Goal: Check status: Check status

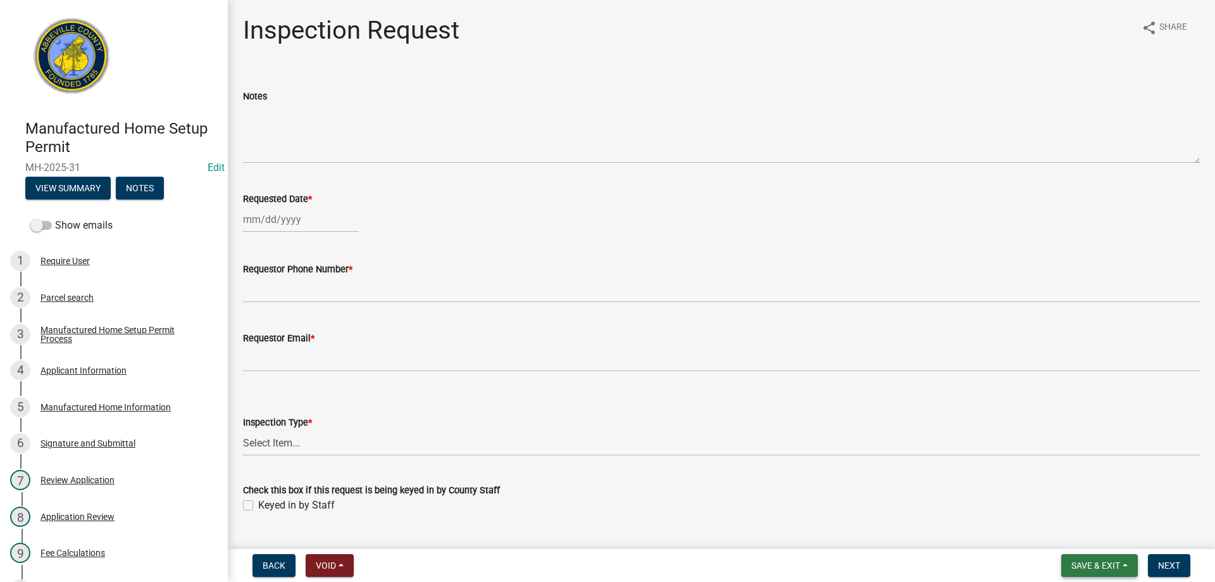
click at [1134, 563] on button "Save & Exit" at bounding box center [1099, 565] width 77 height 23
click at [1110, 528] on button "Save & Exit" at bounding box center [1087, 532] width 101 height 30
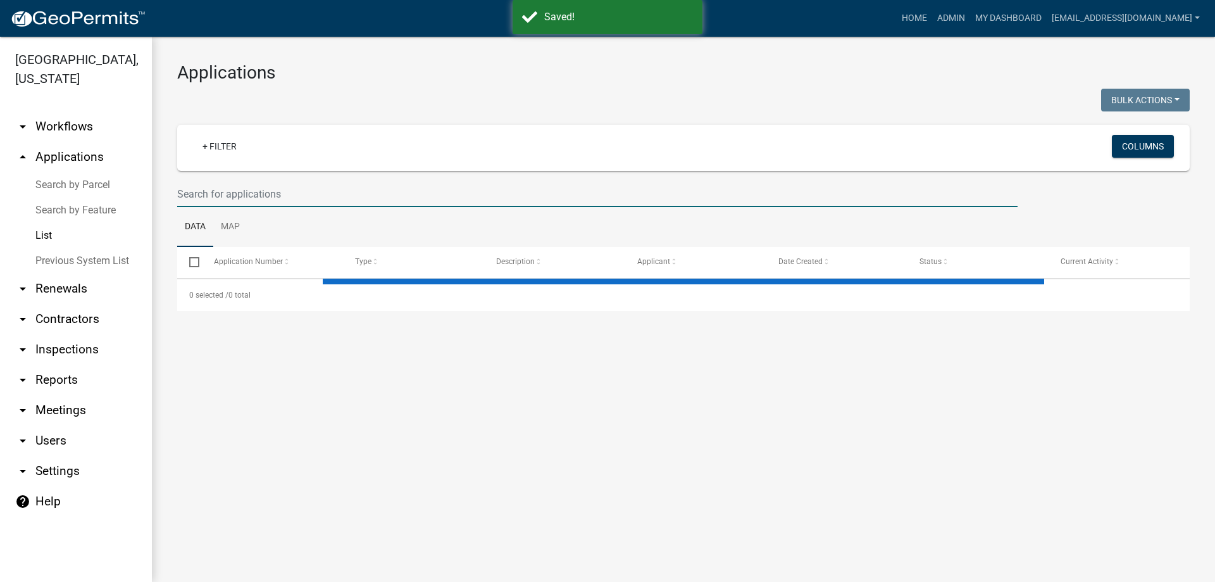
click at [237, 199] on input "text" at bounding box center [597, 194] width 840 height 26
select select "3: 100"
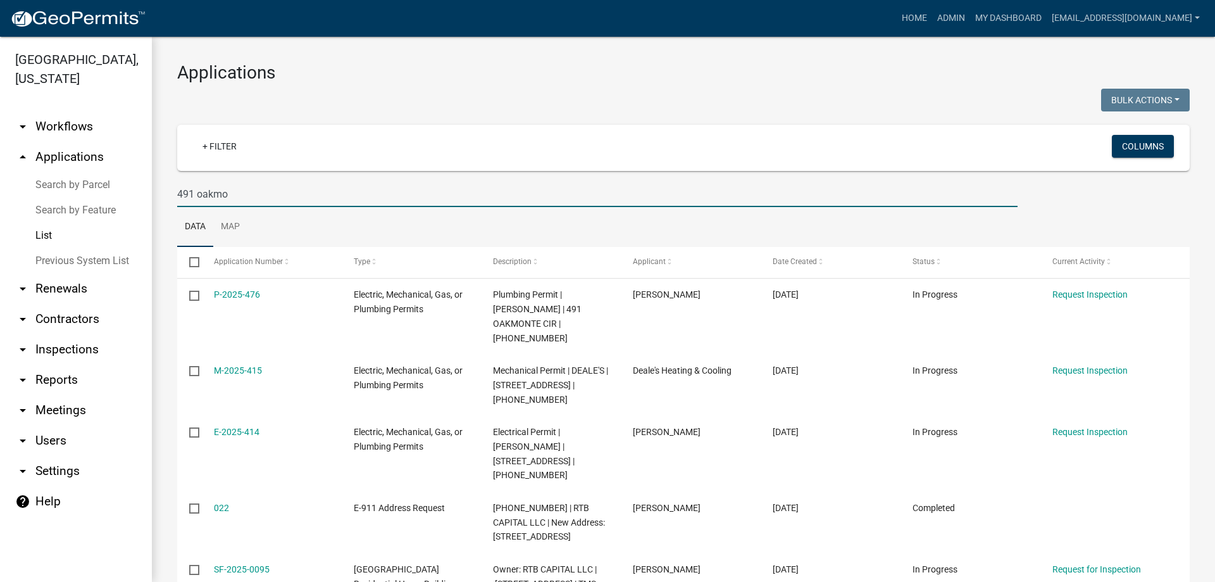
type input "491 oakmo"
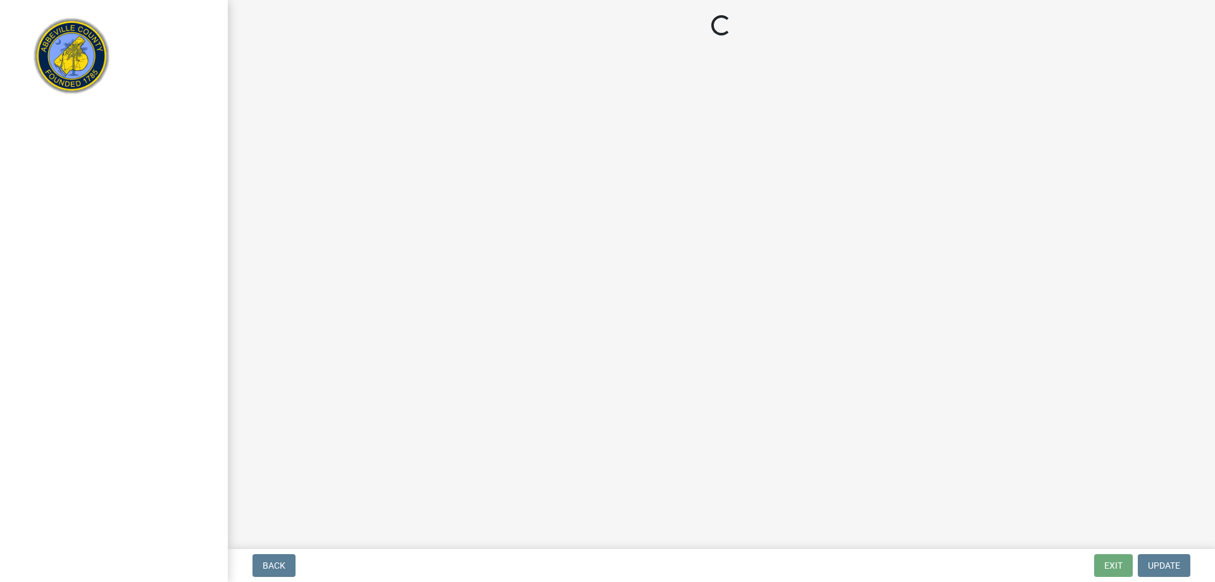
select select "896ec84b-7942-43b9-a78d-4f1554b7930c"
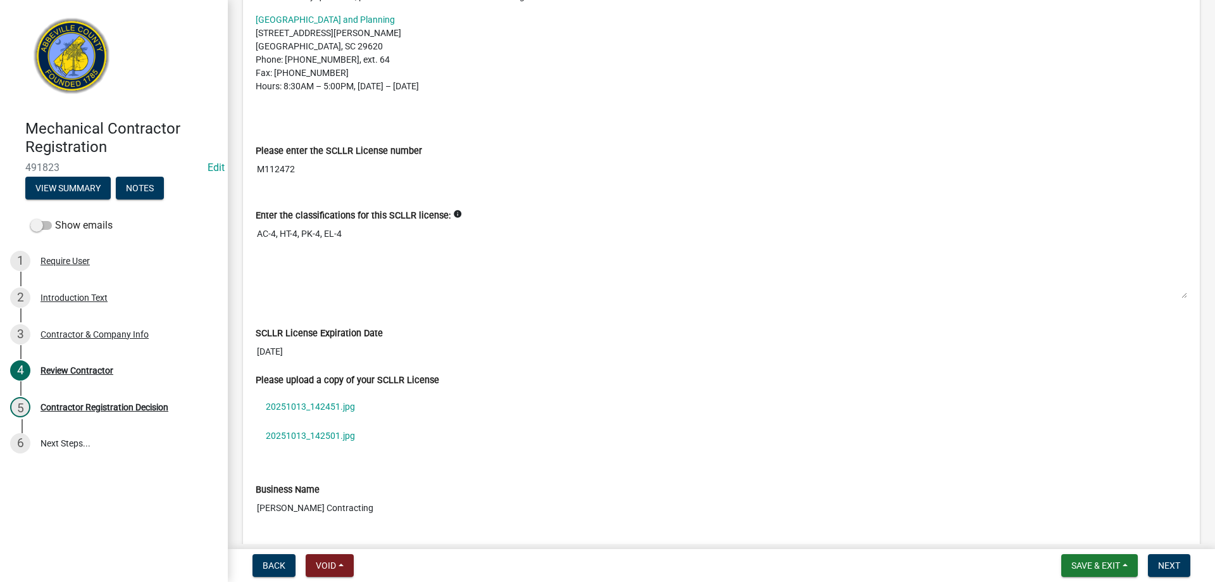
scroll to position [380, 0]
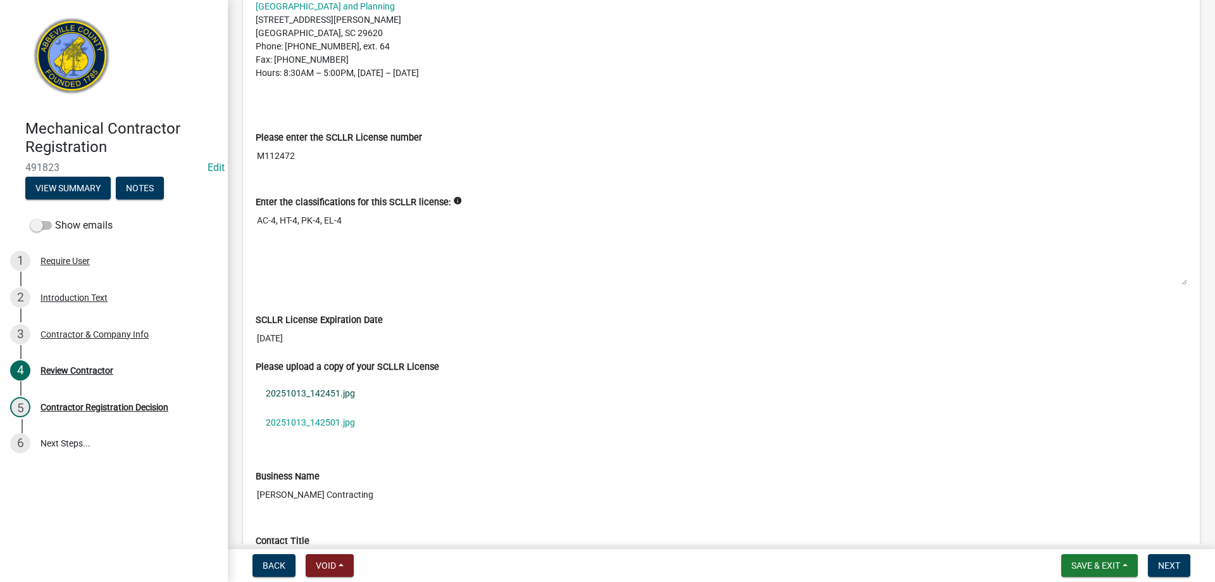
click at [301, 392] on link "20251013_142451.jpg" at bounding box center [722, 392] width 932 height 29
click at [285, 423] on link "20251013_142501.jpg" at bounding box center [722, 422] width 932 height 29
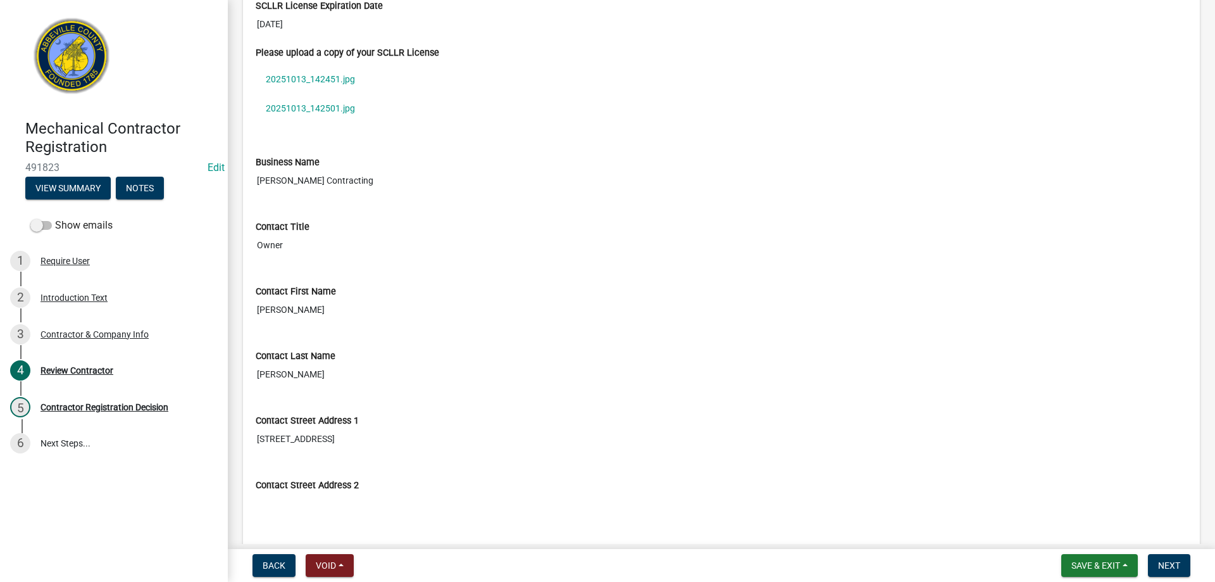
scroll to position [696, 0]
click at [1171, 564] on span "Next" at bounding box center [1169, 565] width 22 height 10
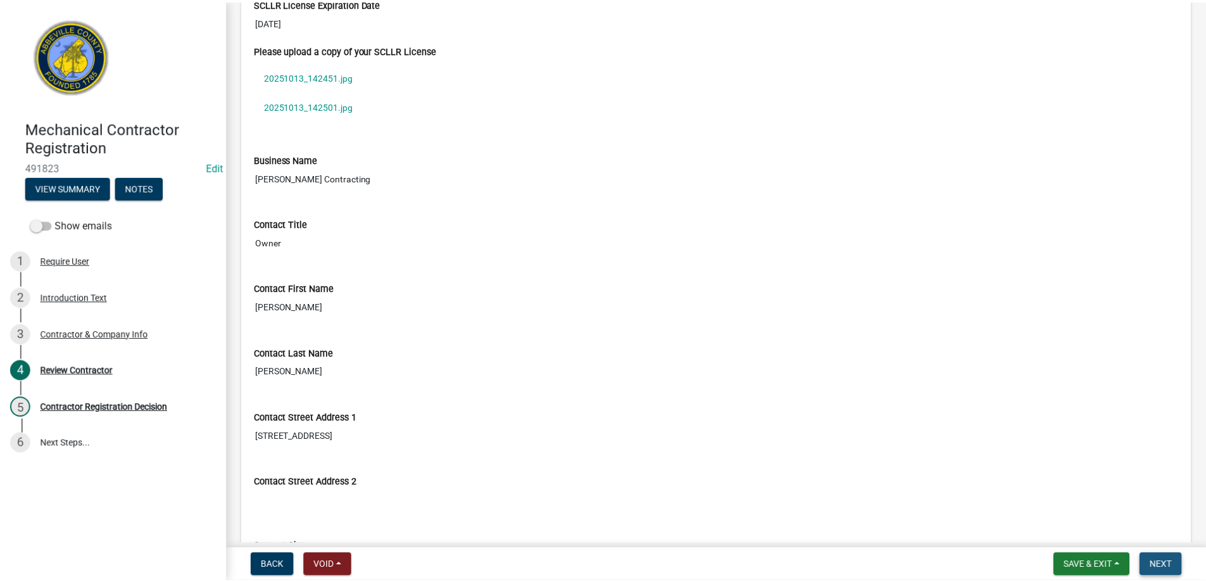
scroll to position [0, 0]
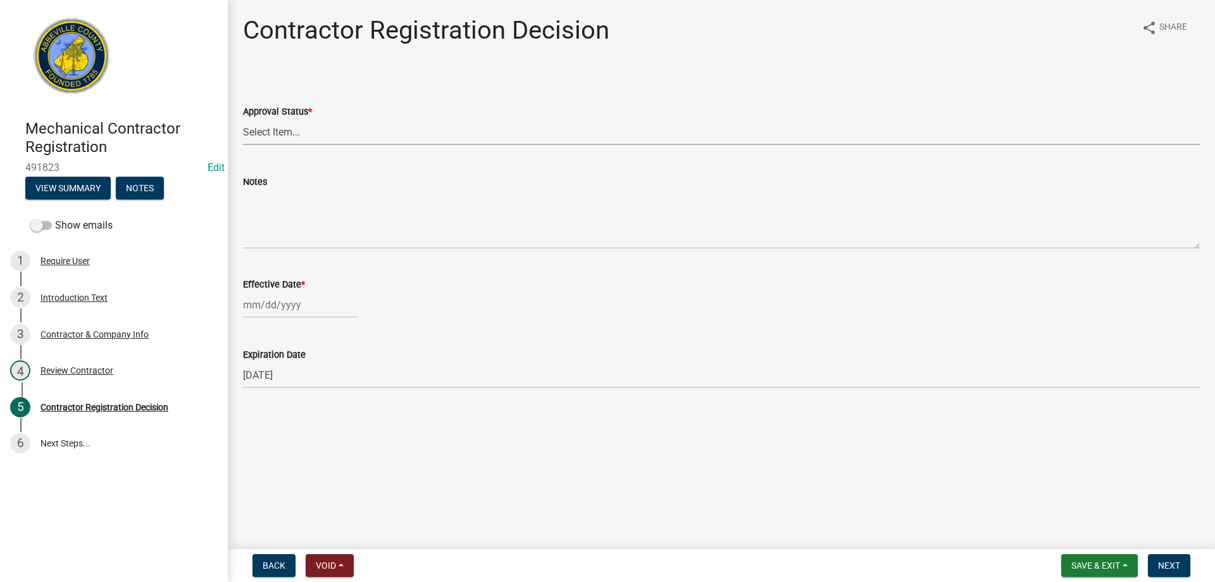
click at [280, 137] on select "Select Item... Approved Denied" at bounding box center [721, 132] width 957 height 26
click at [243, 119] on select "Select Item... Approved Denied" at bounding box center [721, 132] width 957 height 26
select select "4b86b809-39dd-4c68-9f3d-fdb3e7050482"
click at [278, 311] on div at bounding box center [301, 305] width 116 height 26
select select "10"
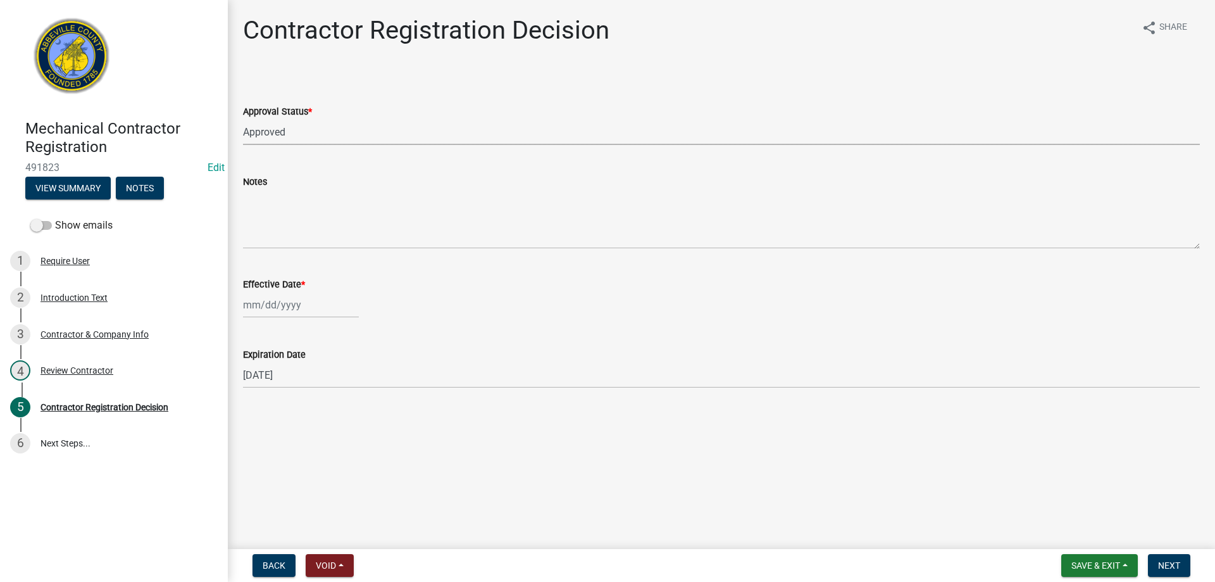
select select "2025"
click at [256, 402] on div "6" at bounding box center [256, 392] width 20 height 20
type input "[DATE]"
click at [260, 301] on div "[DATE]" at bounding box center [301, 305] width 116 height 26
select select "10"
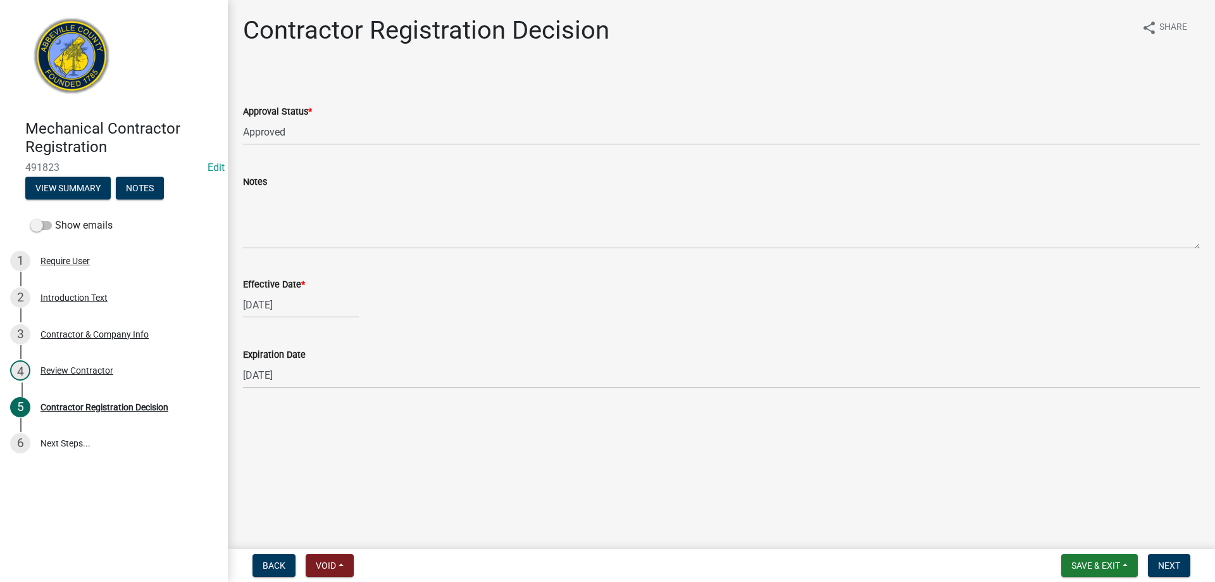
select select "2025"
click at [259, 408] on div "13" at bounding box center [256, 413] width 20 height 20
type input "[DATE]"
click at [1161, 564] on span "Next" at bounding box center [1169, 565] width 22 height 10
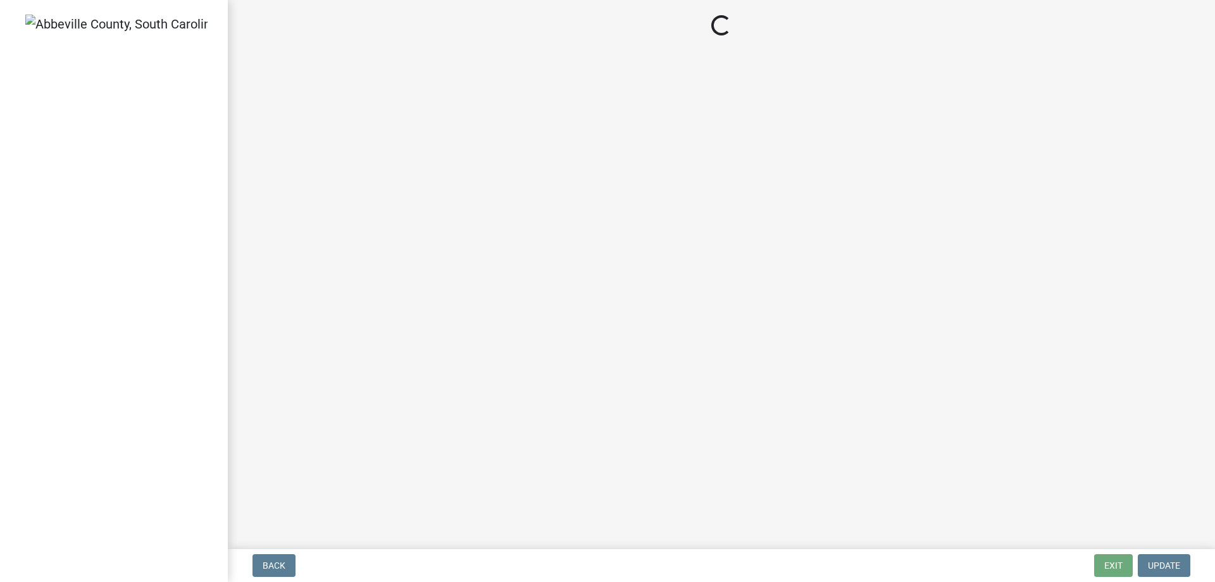
select select "896ec84b-7942-43b9-a78d-4f1554b7930c"
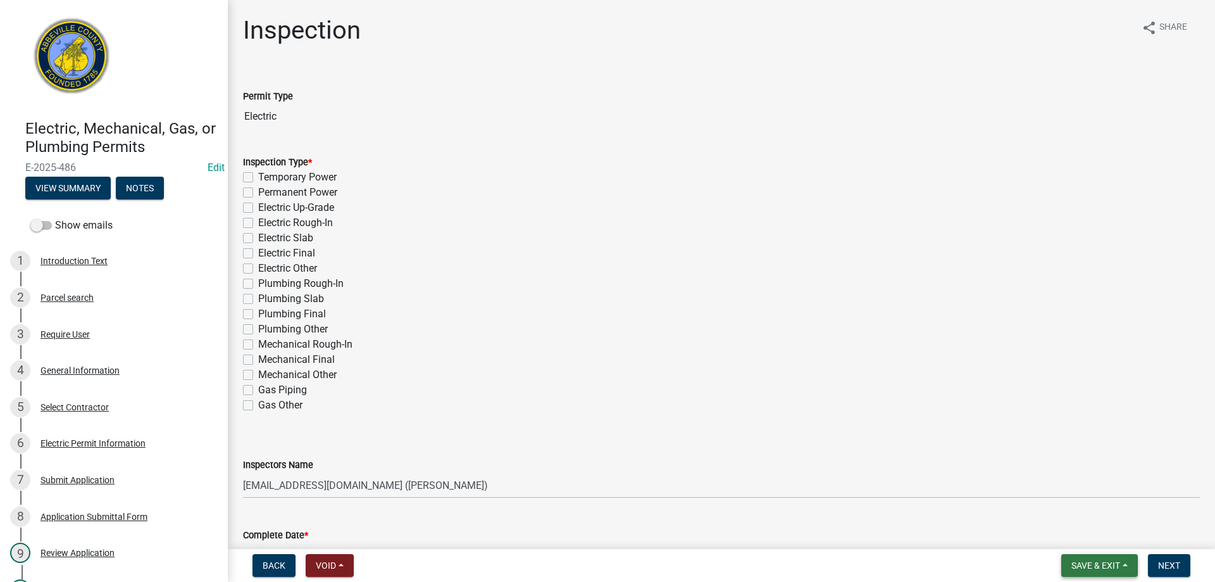
click at [1110, 568] on span "Save & Exit" at bounding box center [1095, 565] width 49 height 10
click at [1119, 542] on button "Save & Exit" at bounding box center [1087, 532] width 101 height 30
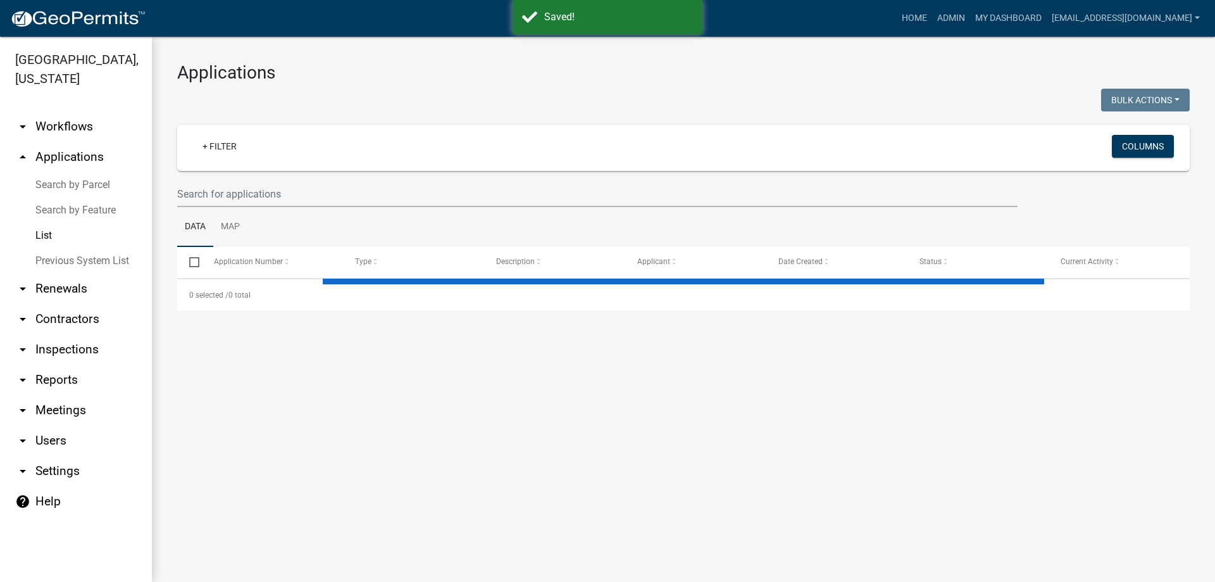
select select "3: 100"
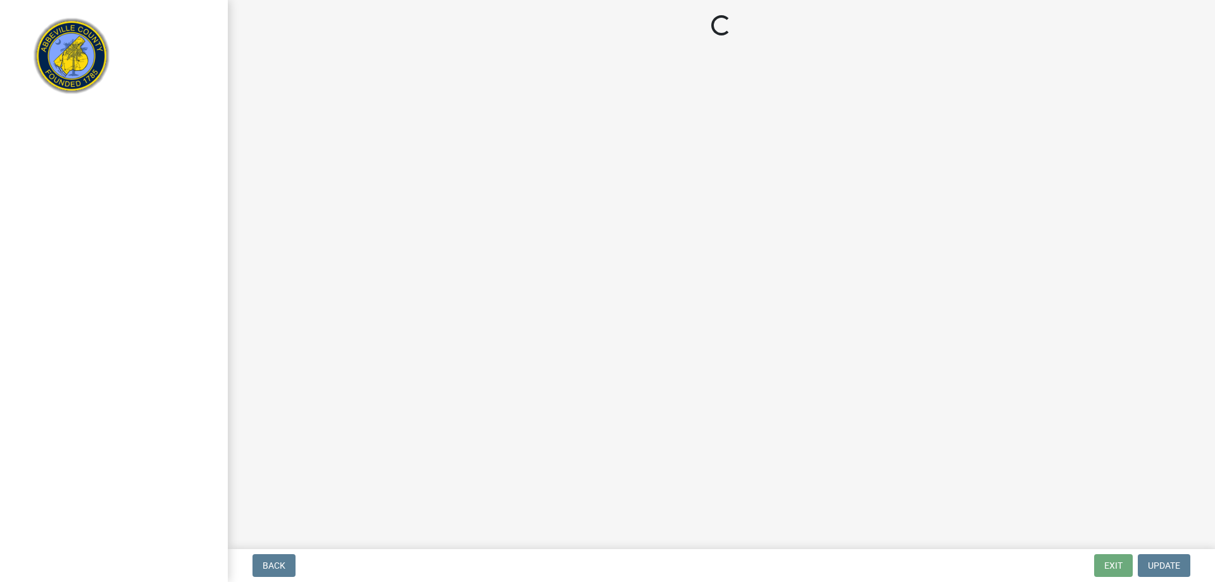
select select "3: 3"
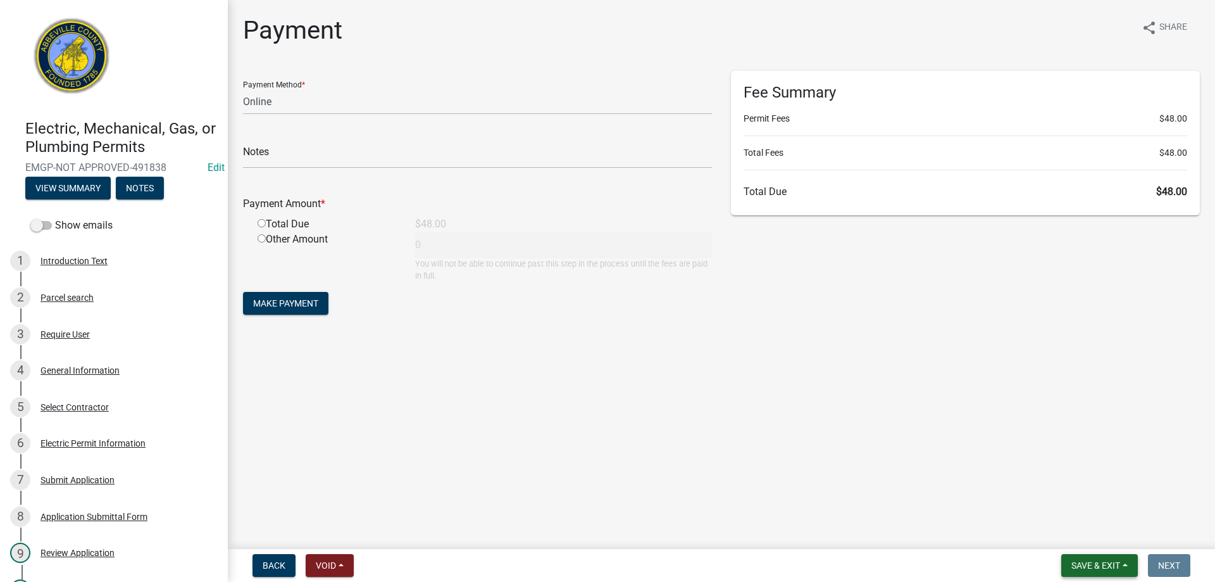
click at [1113, 566] on span "Save & Exit" at bounding box center [1095, 565] width 49 height 10
click at [1112, 534] on button "Save & Exit" at bounding box center [1087, 532] width 101 height 30
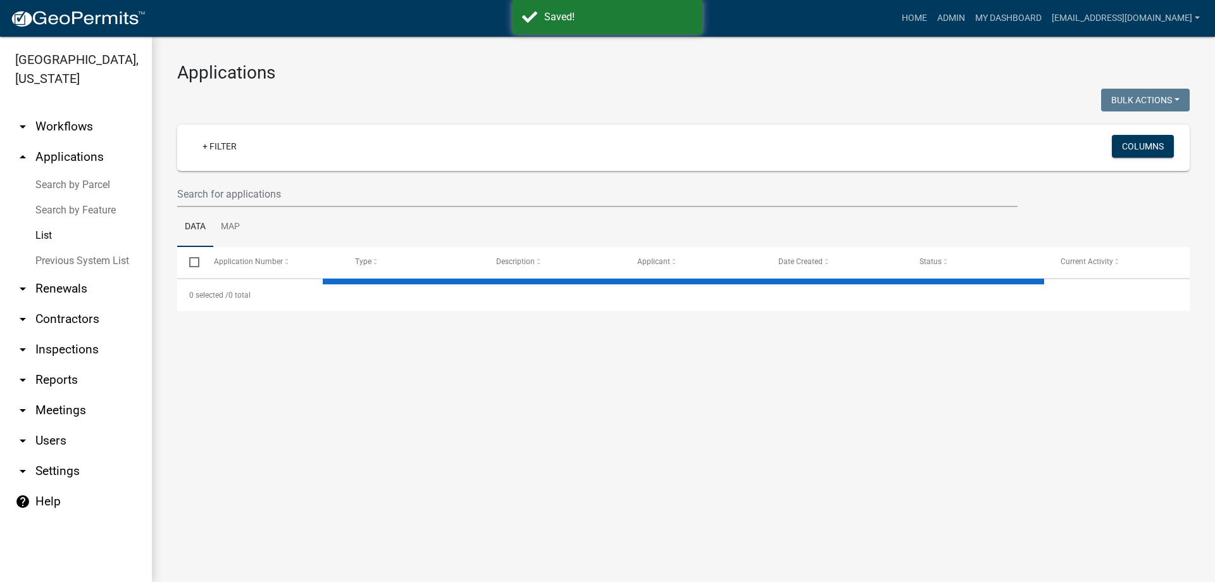
select select "3: 100"
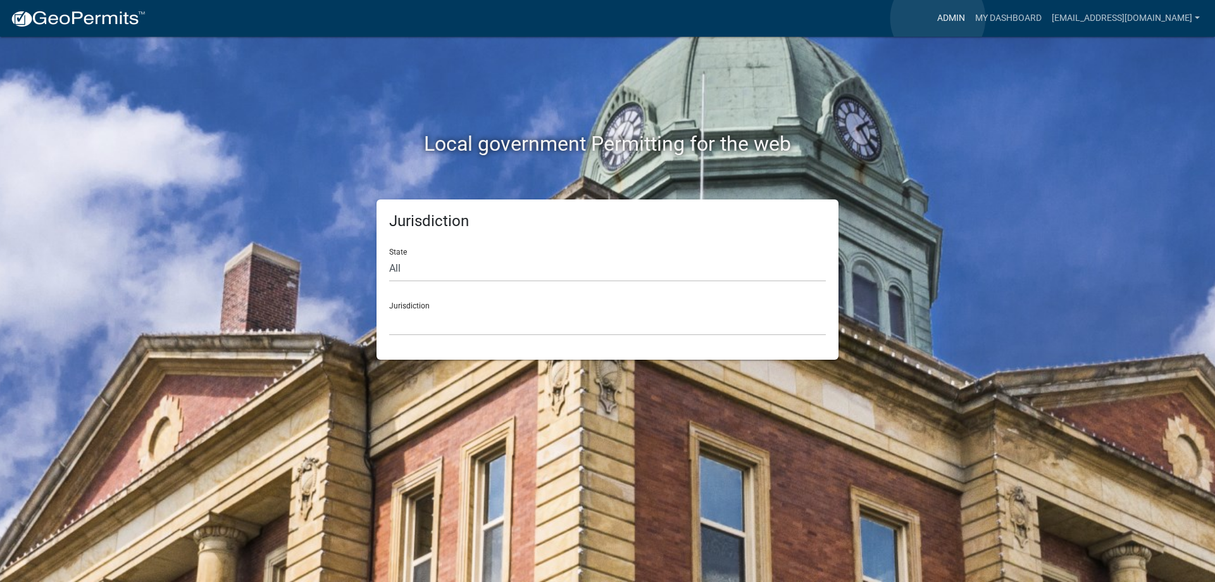
click at [938, 18] on link "Admin" at bounding box center [951, 18] width 38 height 24
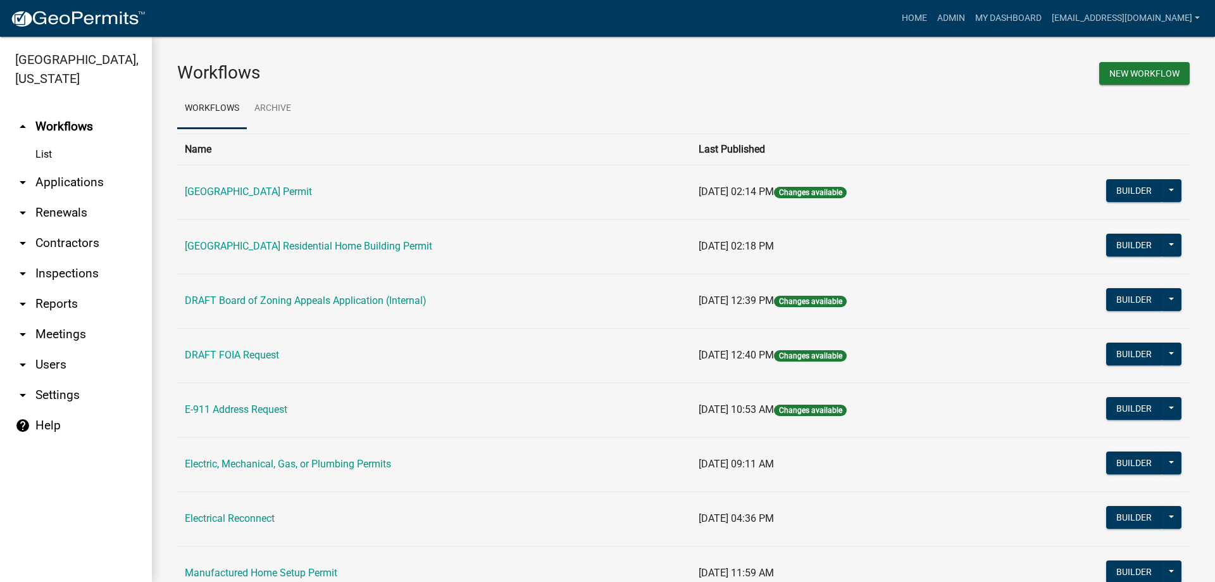
click at [79, 183] on link "arrow_drop_down Applications" at bounding box center [76, 182] width 152 height 30
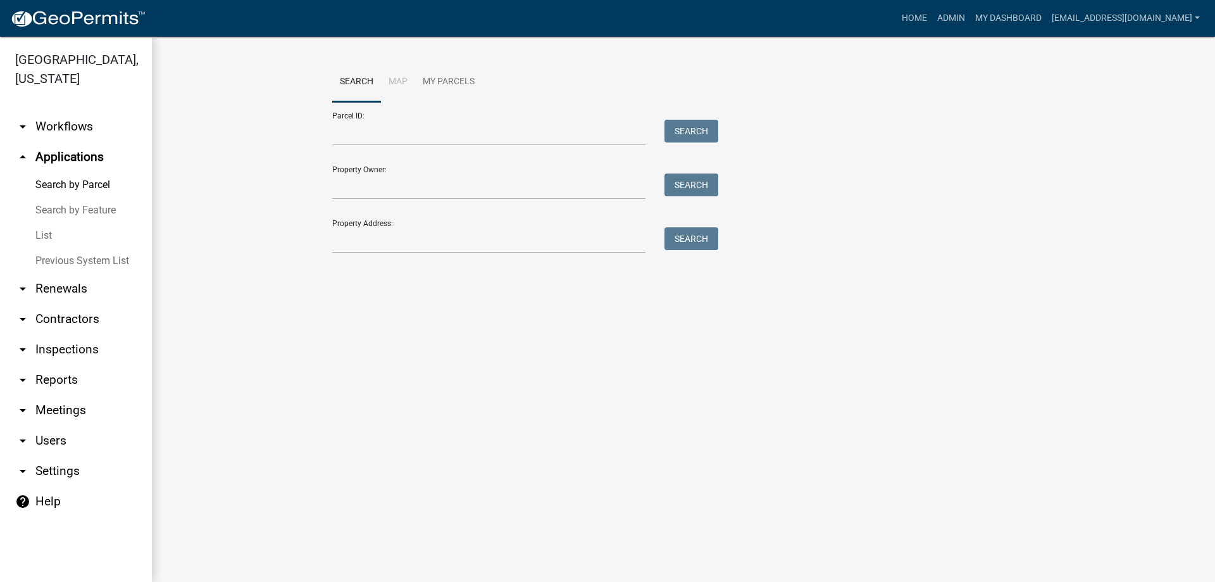
click at [62, 232] on link "List" at bounding box center [76, 235] width 152 height 25
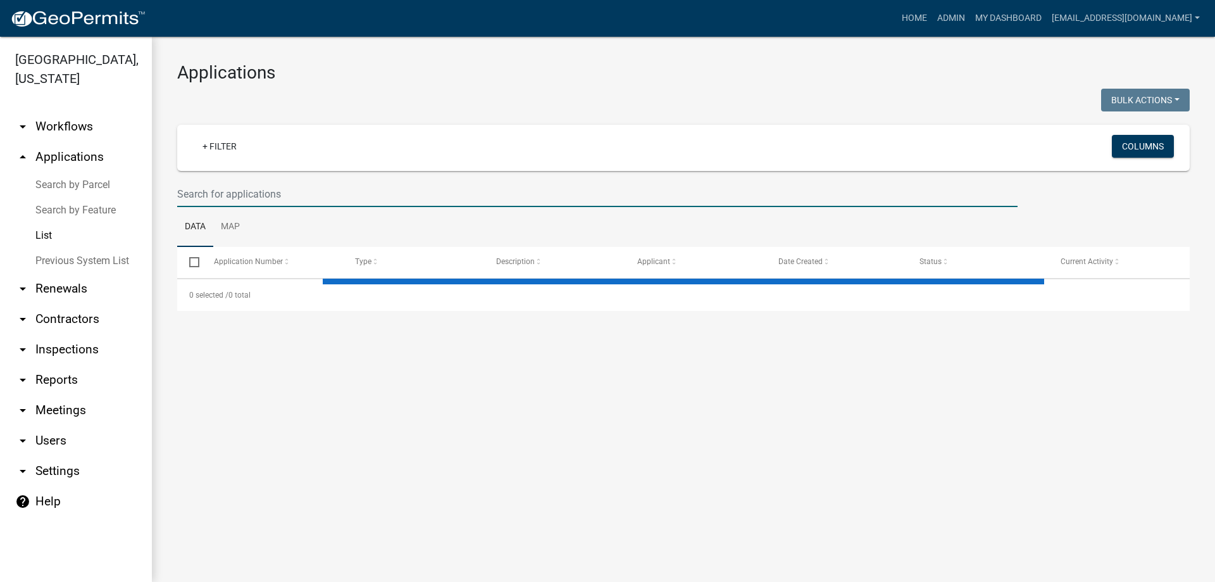
click at [253, 187] on input "text" at bounding box center [597, 194] width 840 height 26
select select "3: 100"
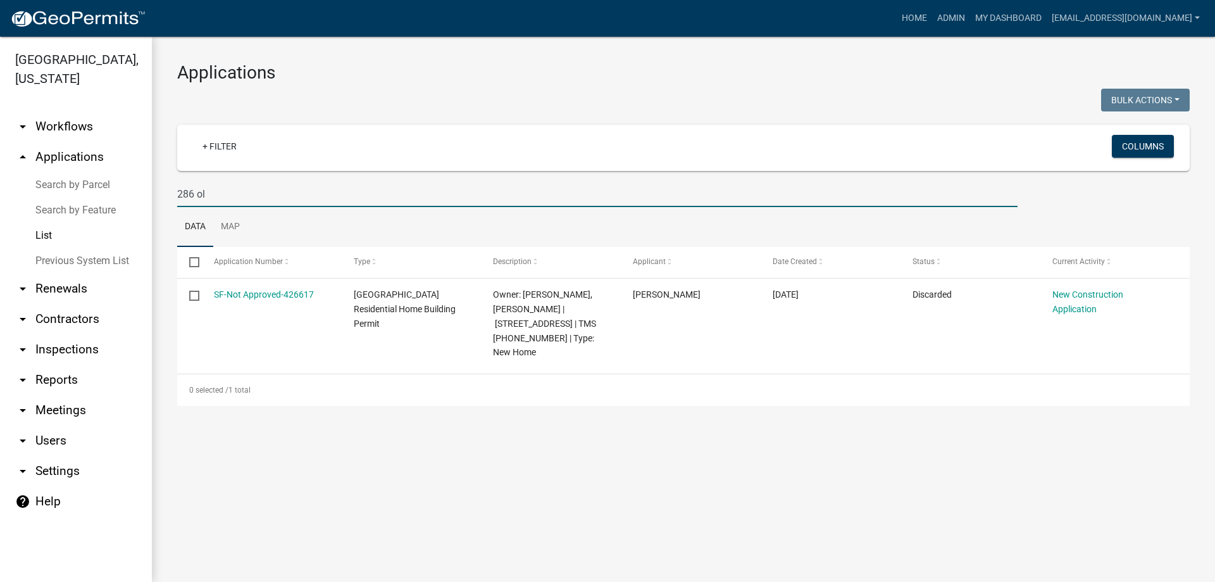
drag, startPoint x: 196, startPoint y: 193, endPoint x: 166, endPoint y: 190, distance: 29.9
click at [166, 190] on div "Applications Bulk Actions Void Expire Lock Withdraw + Filter Columns 286 ol Dat…" at bounding box center [683, 234] width 1063 height 394
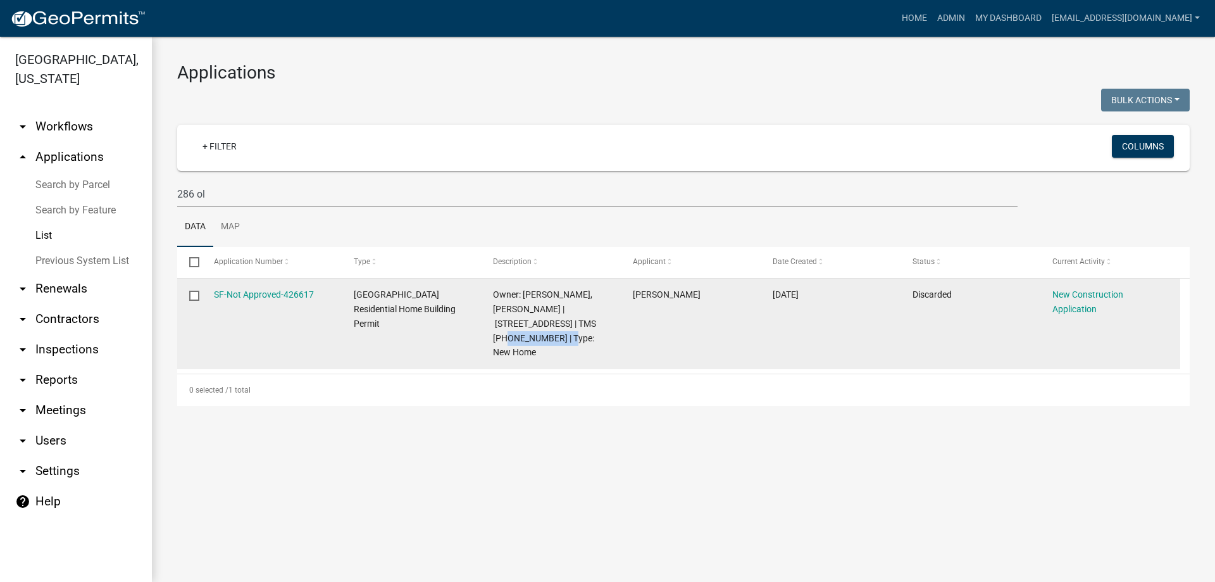
drag, startPoint x: 493, startPoint y: 335, endPoint x: 555, endPoint y: 335, distance: 62.0
click at [555, 335] on span "Owner: [PERSON_NAME], [PERSON_NAME] | [STREET_ADDRESS] | TMS [PHONE_NUMBER] | T…" at bounding box center [544, 323] width 103 height 68
drag, startPoint x: 520, startPoint y: 337, endPoint x: 499, endPoint y: 337, distance: 20.9
click at [499, 337] on span "Owner: [PERSON_NAME], [PERSON_NAME] | [STREET_ADDRESS] | TMS [PHONE_NUMBER] | T…" at bounding box center [544, 323] width 103 height 68
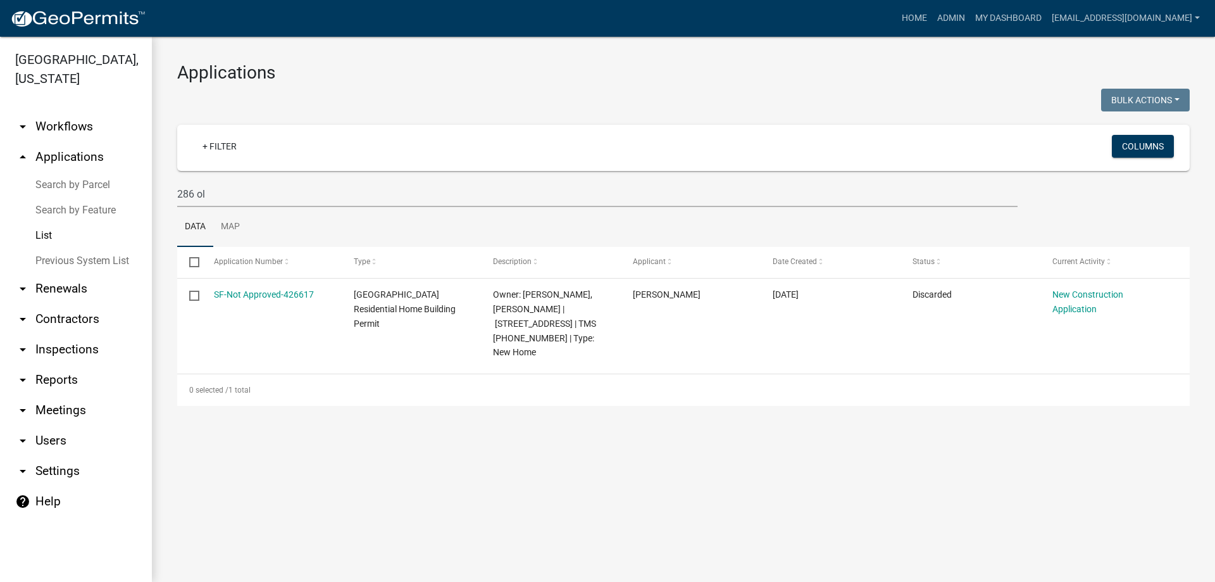
drag, startPoint x: 499, startPoint y: 337, endPoint x: 649, endPoint y: 418, distance: 170.2
click at [651, 420] on div "Applications Bulk Actions Void Expire Lock Withdraw + Filter Columns 286 ol Dat…" at bounding box center [683, 234] width 1063 height 394
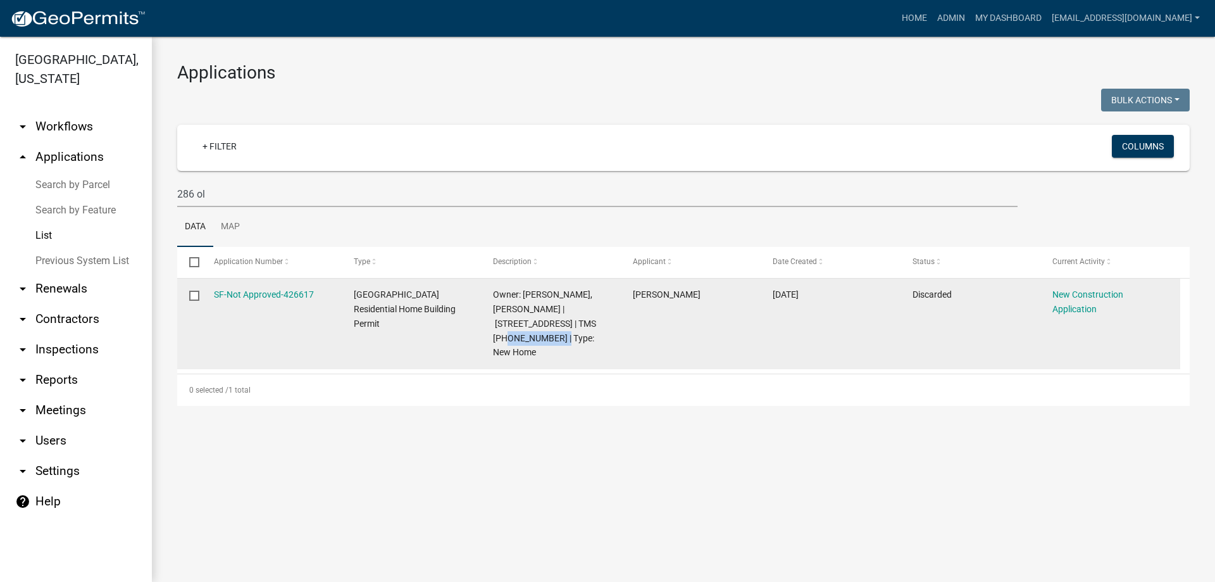
drag, startPoint x: 550, startPoint y: 339, endPoint x: 489, endPoint y: 334, distance: 61.6
click at [489, 334] on datatable-body-cell "Owner: [PERSON_NAME], [PERSON_NAME] | [STREET_ADDRESS] | TMS [PHONE_NUMBER] | T…" at bounding box center [551, 323] width 140 height 91
copy span "[PHONE_NUMBER]"
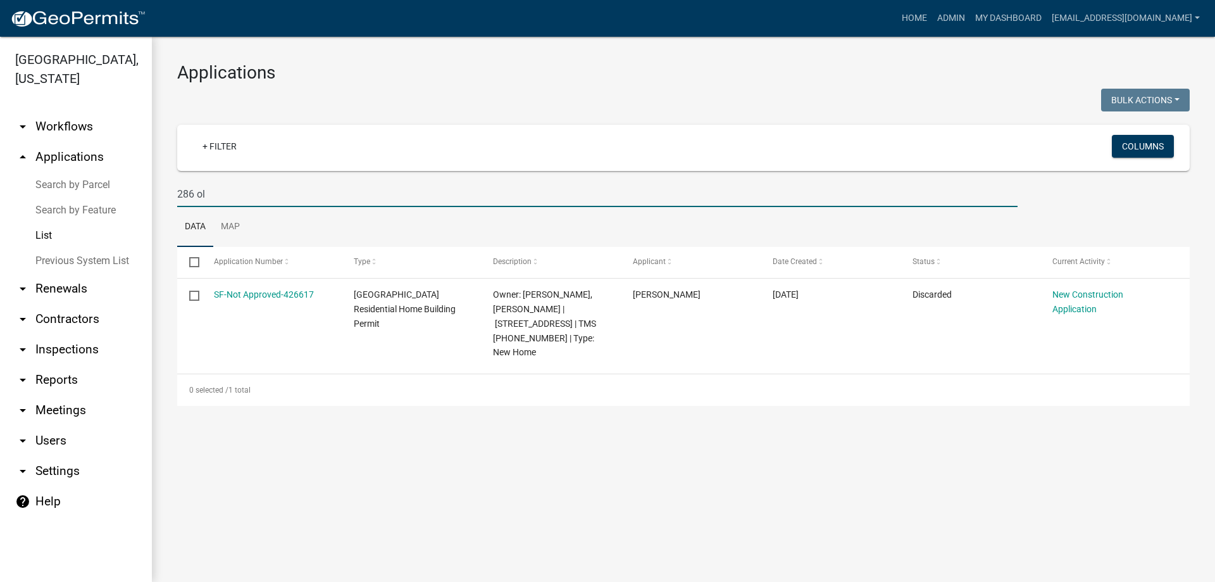
drag, startPoint x: 206, startPoint y: 193, endPoint x: 131, endPoint y: 190, distance: 74.7
click at [131, 190] on div "[GEOGRAPHIC_DATA], [US_STATE] arrow_drop_down Workflows List arrow_drop_up Appl…" at bounding box center [607, 309] width 1215 height 545
paste input "[PHONE_NUMBER]"
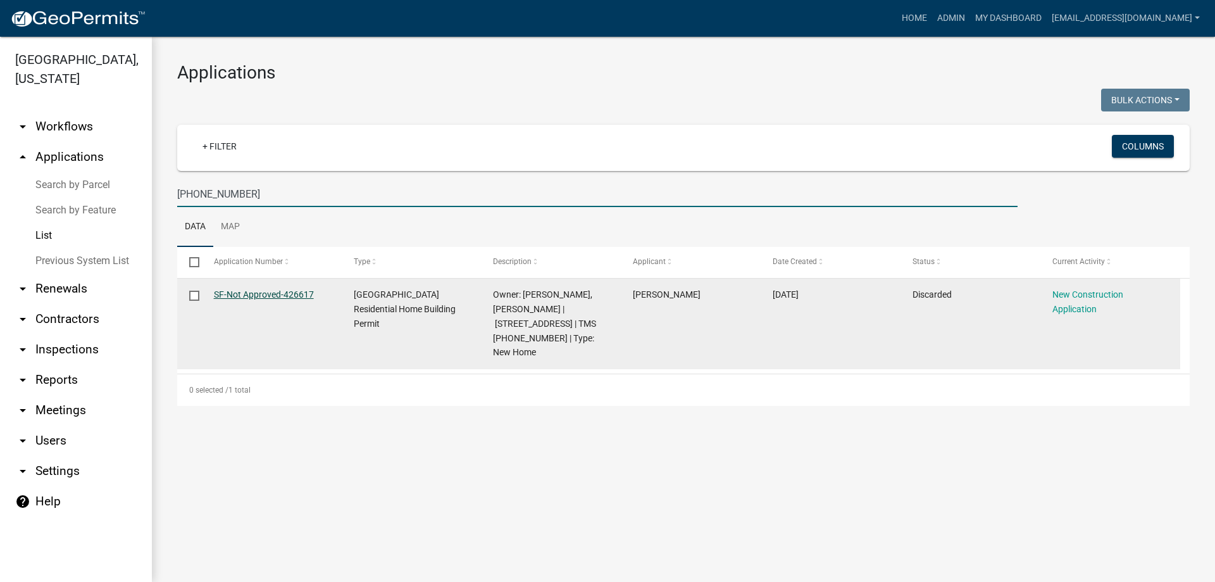
type input "[PHONE_NUMBER]"
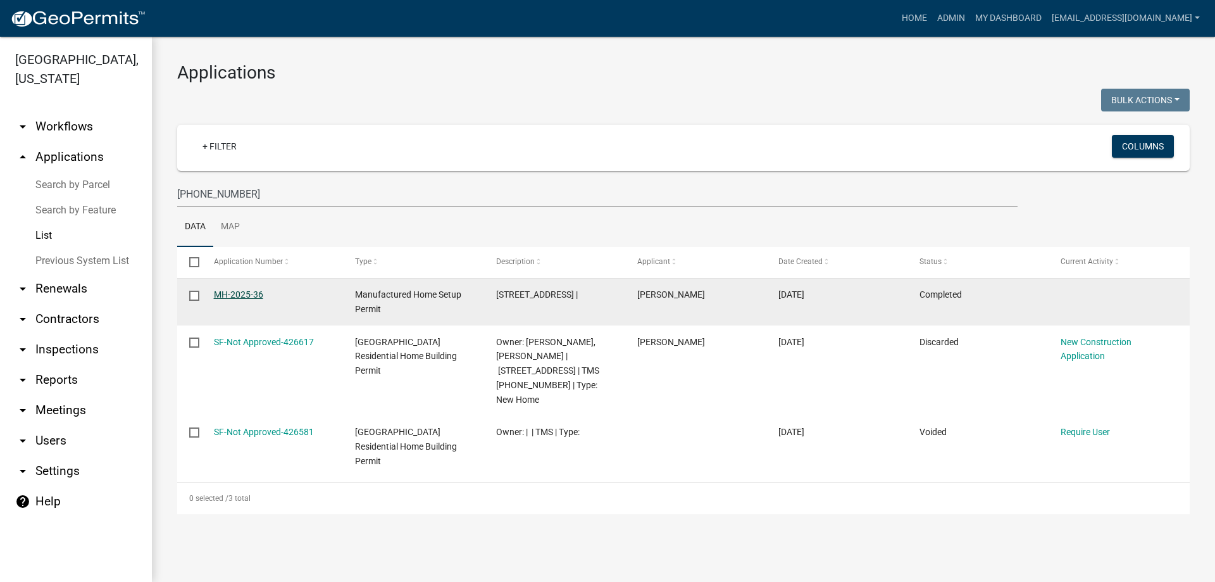
click at [256, 291] on link "MH-2025-36" at bounding box center [238, 294] width 49 height 10
